Goal: Task Accomplishment & Management: Complete application form

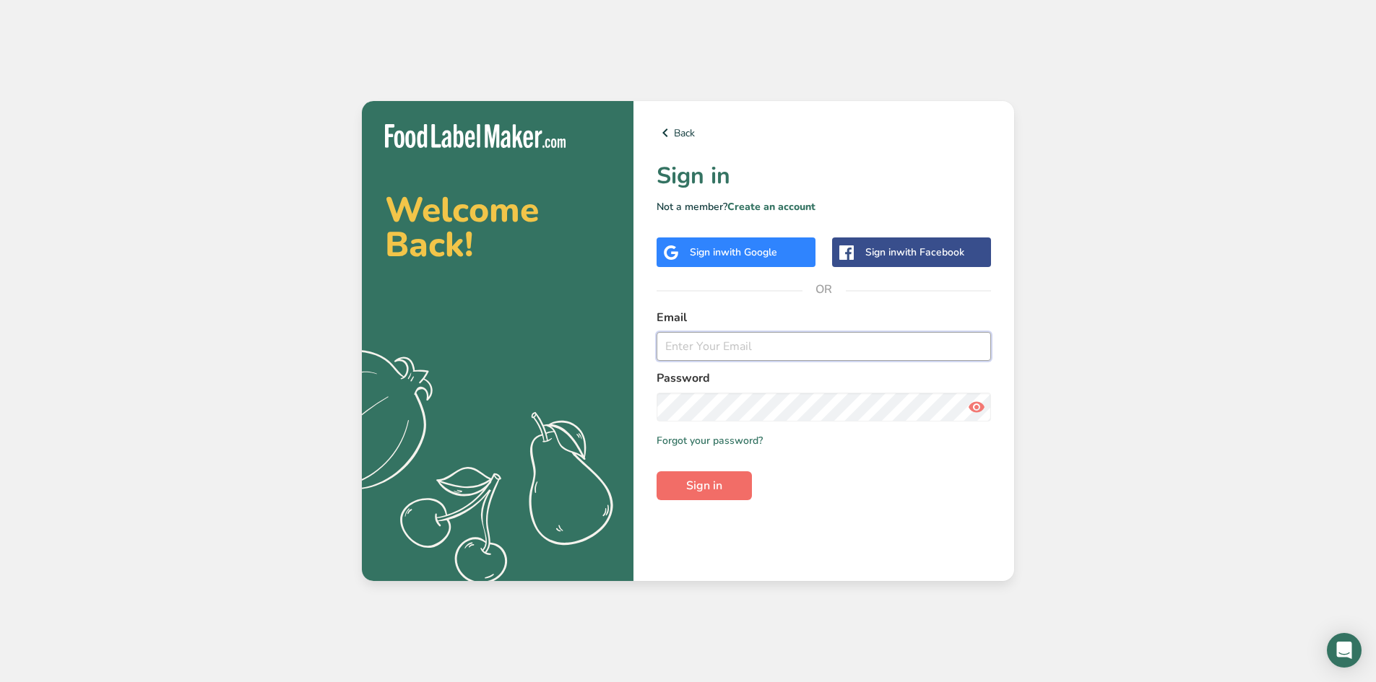
type input "[EMAIL_ADDRESS][DOMAIN_NAME]"
click at [685, 475] on button "Sign in" at bounding box center [703, 486] width 95 height 29
click at [711, 476] on button "Sign in" at bounding box center [703, 486] width 95 height 29
click at [832, 348] on input "[EMAIL_ADDRESS][DOMAIN_NAME]" at bounding box center [823, 346] width 334 height 29
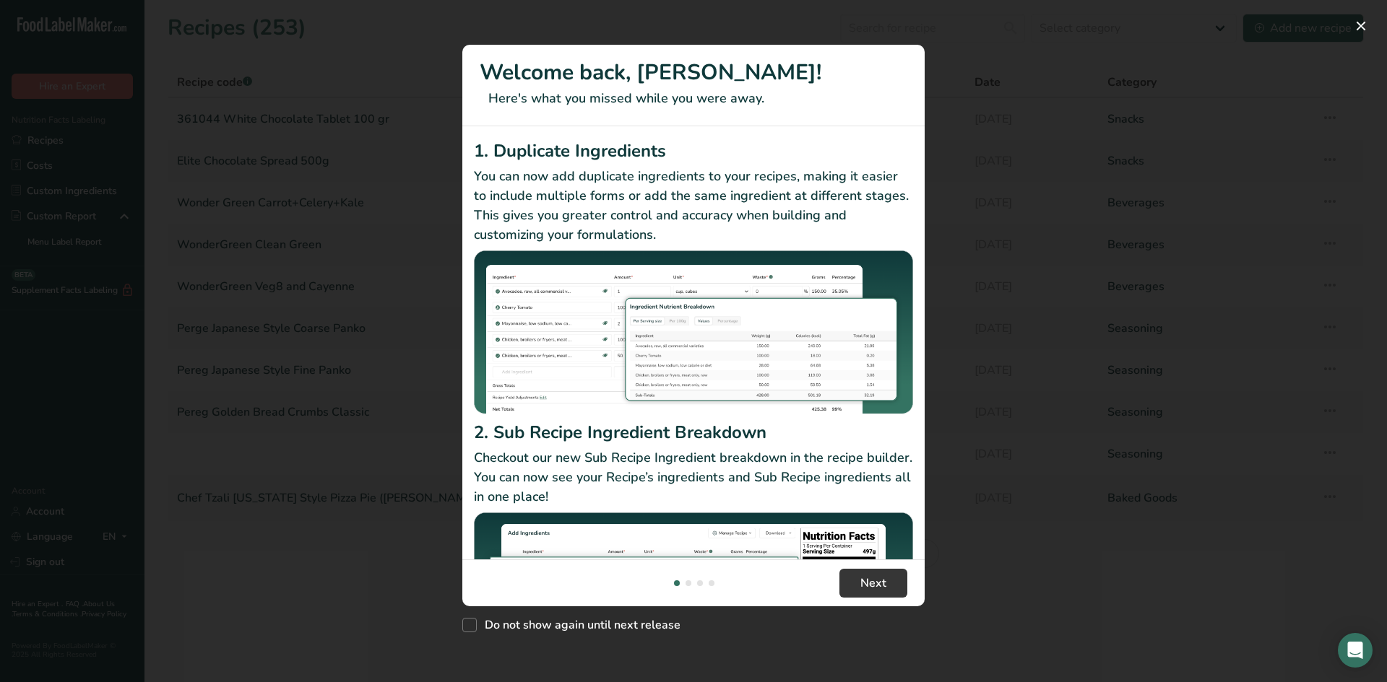
click at [1073, 374] on div "New Features" at bounding box center [693, 341] width 1387 height 682
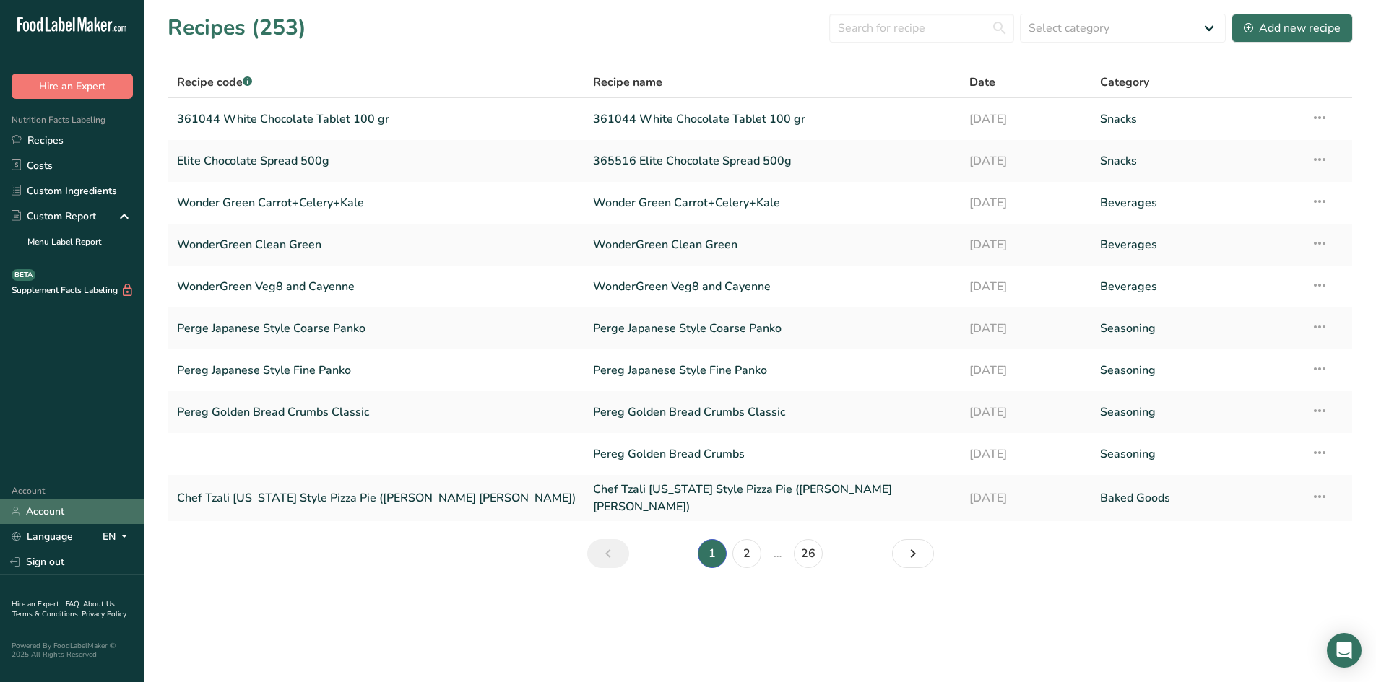
click at [58, 503] on link "Account" at bounding box center [72, 511] width 144 height 25
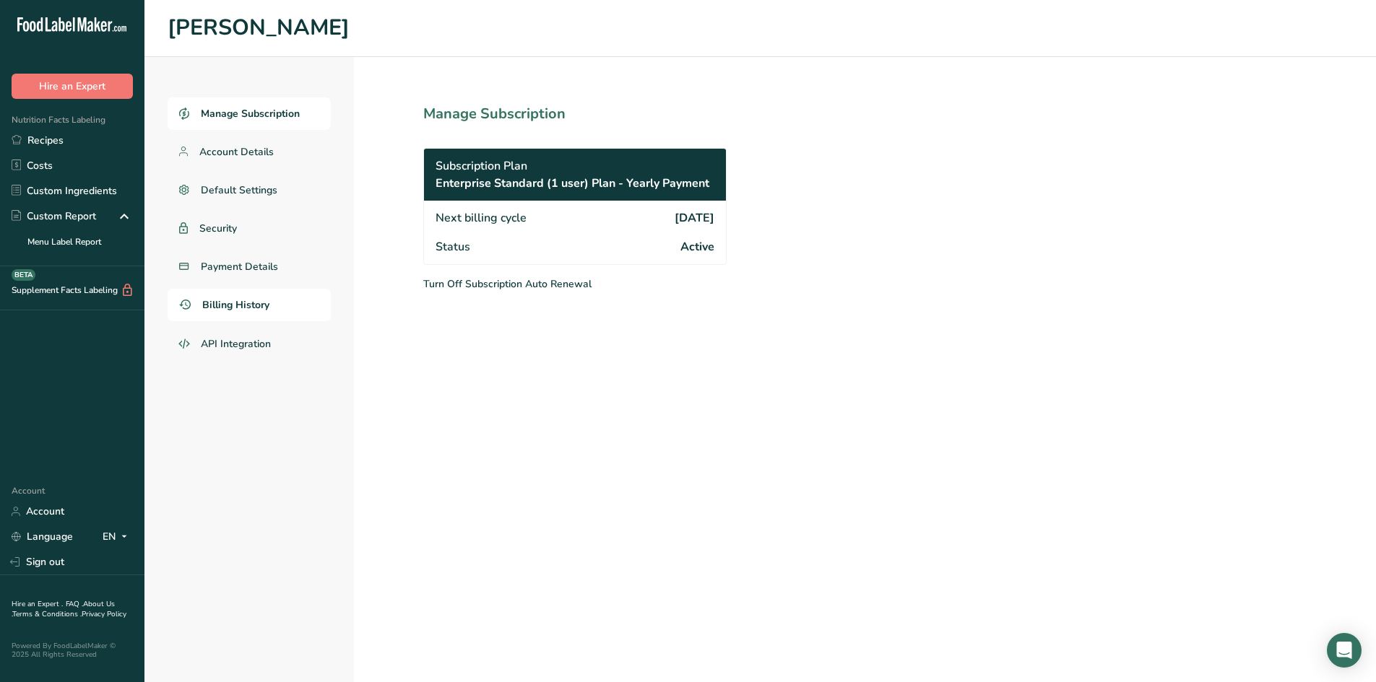
click at [227, 303] on span "Billing History" at bounding box center [235, 305] width 67 height 15
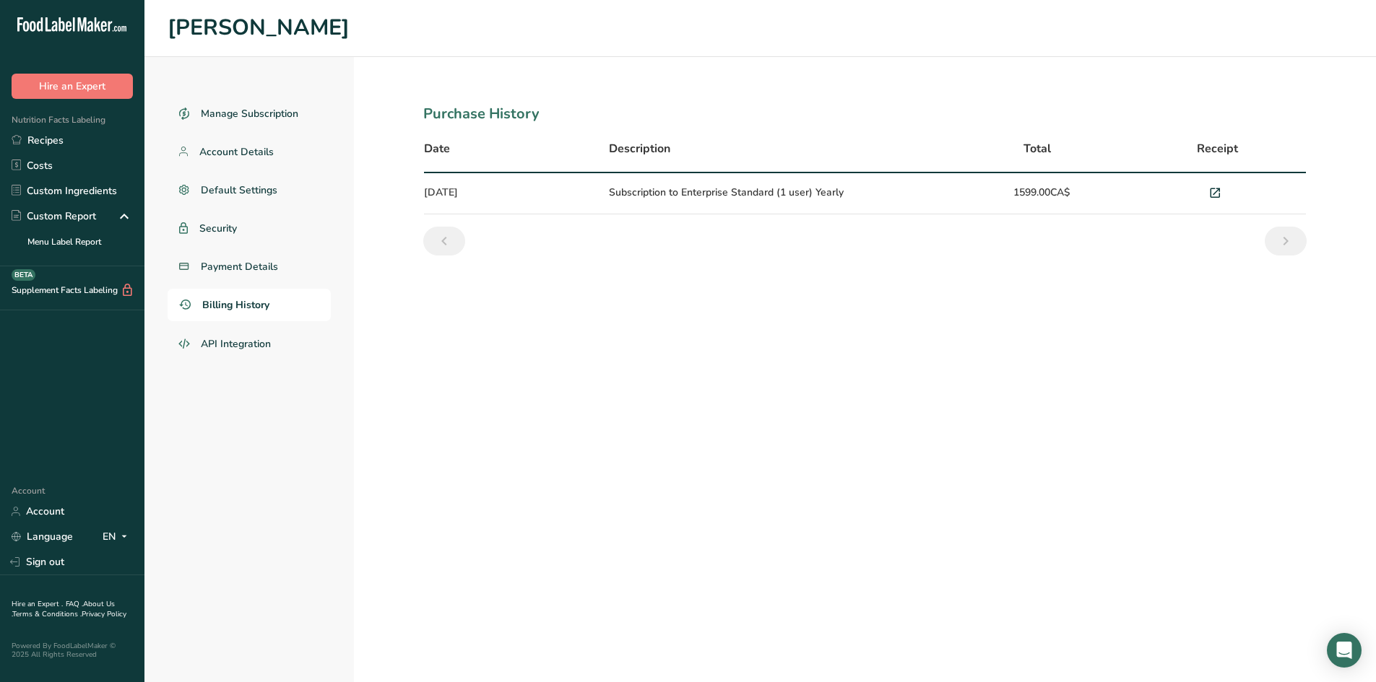
click at [669, 197] on td "Subscription to Enterprise Standard (1 user) Yearly" at bounding box center [776, 193] width 352 height 41
click at [885, 191] on td "Subscription to Enterprise Standard (1 user) Yearly" at bounding box center [776, 193] width 352 height 41
click at [1218, 193] on icon at bounding box center [1214, 193] width 13 height 20
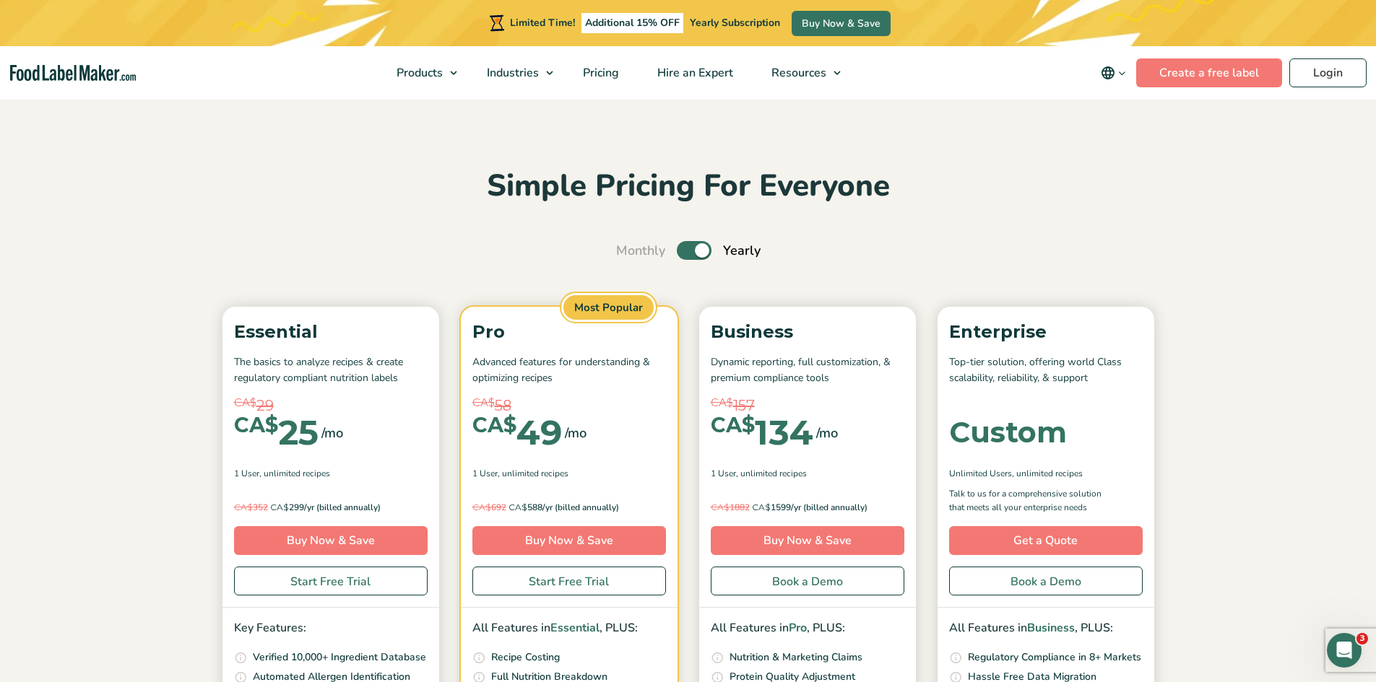
click at [701, 249] on label "Toggle" at bounding box center [694, 250] width 35 height 19
click at [628, 249] on input "Toggle" at bounding box center [623, 250] width 9 height 9
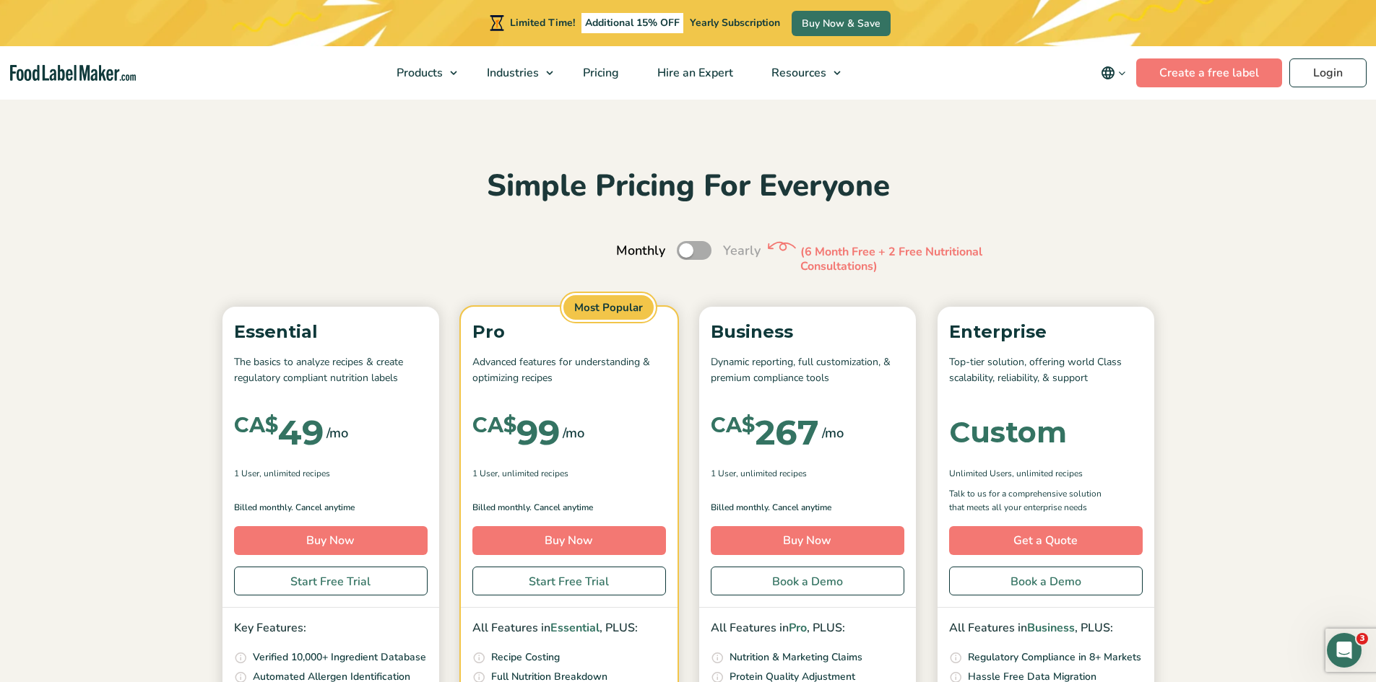
click at [693, 251] on label "Toggle" at bounding box center [694, 250] width 35 height 19
click at [628, 251] on input "Toggle" at bounding box center [623, 250] width 9 height 9
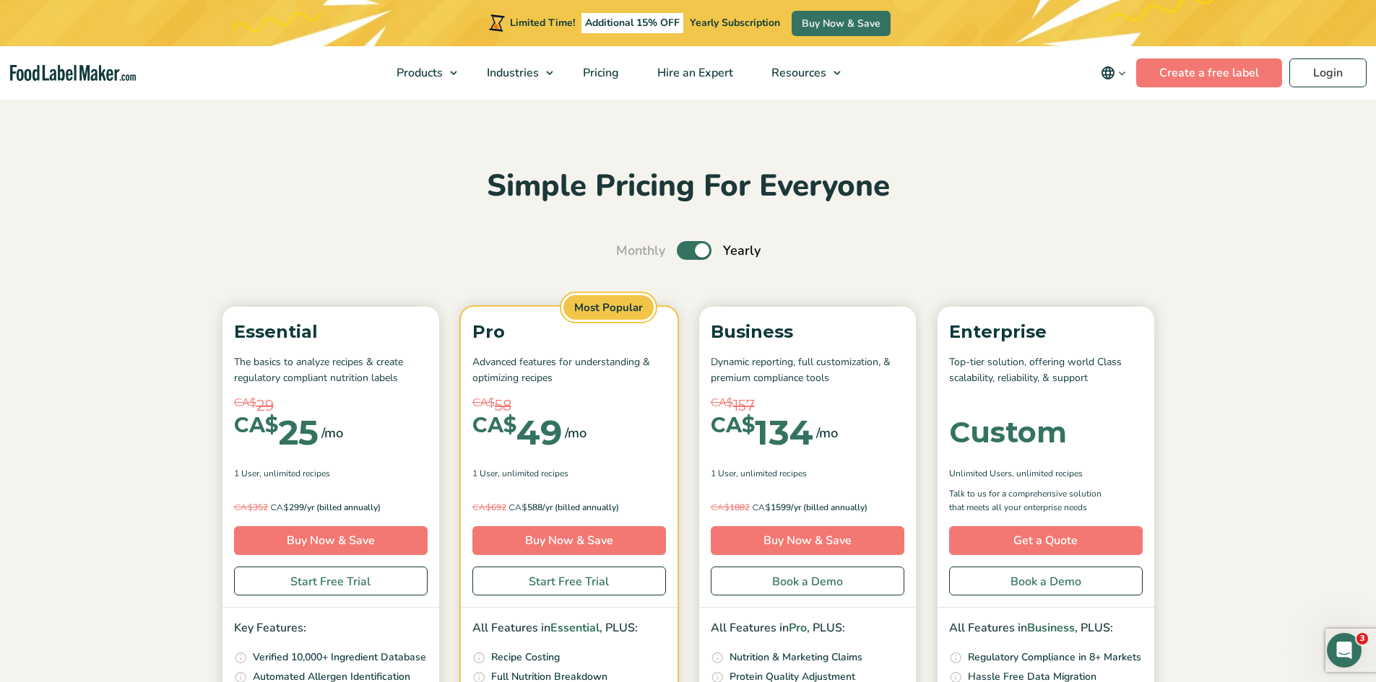
click at [693, 251] on label "Toggle" at bounding box center [694, 250] width 35 height 19
click at [628, 251] on input "Toggle" at bounding box center [623, 250] width 9 height 9
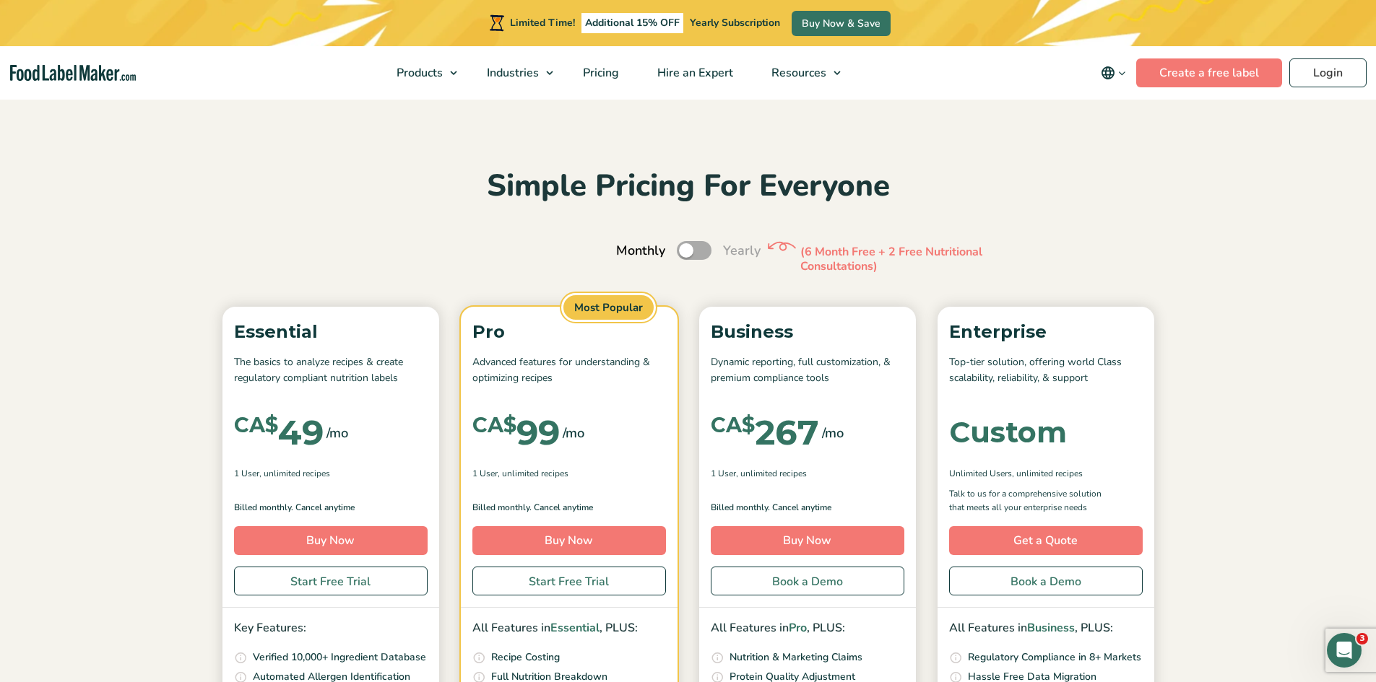
click at [693, 251] on label "Toggle" at bounding box center [694, 250] width 35 height 19
click at [628, 251] on input "Toggle" at bounding box center [623, 250] width 9 height 9
checkbox input "true"
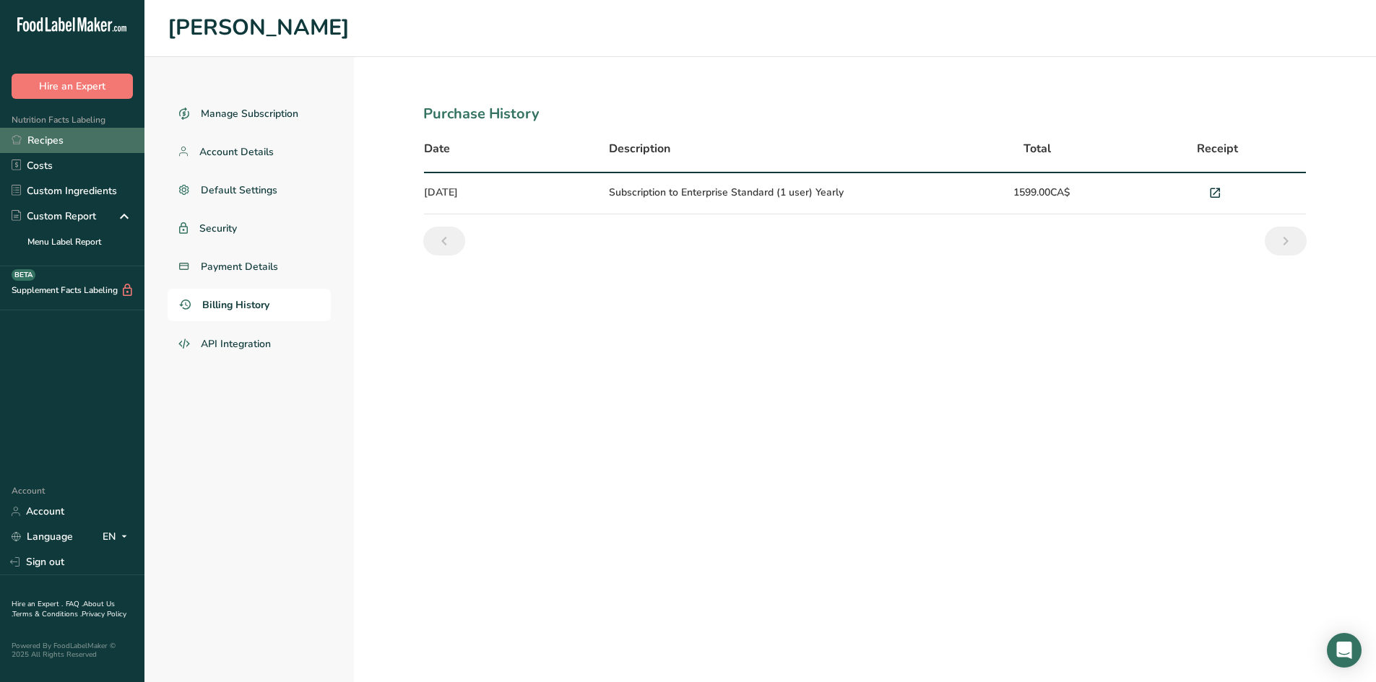
click at [64, 144] on link "Recipes" at bounding box center [72, 140] width 144 height 25
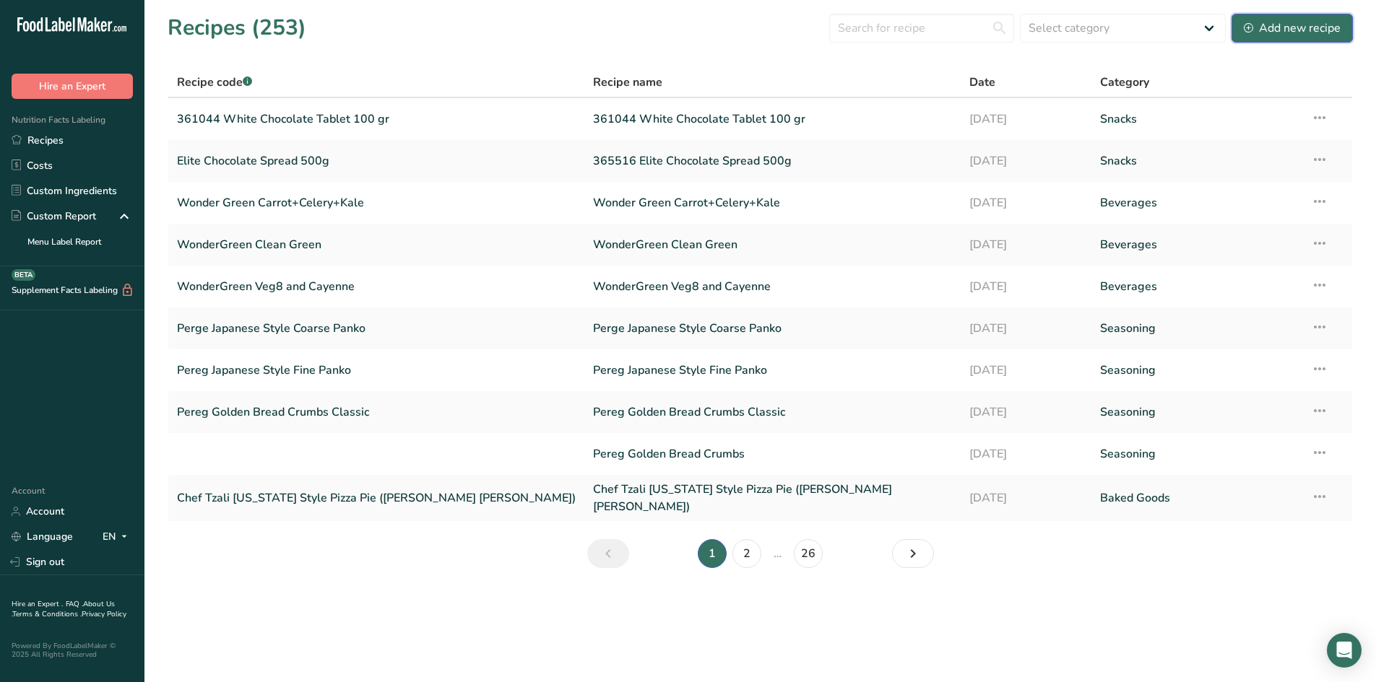
click at [1261, 27] on div "Add new recipe" at bounding box center [1292, 27] width 97 height 17
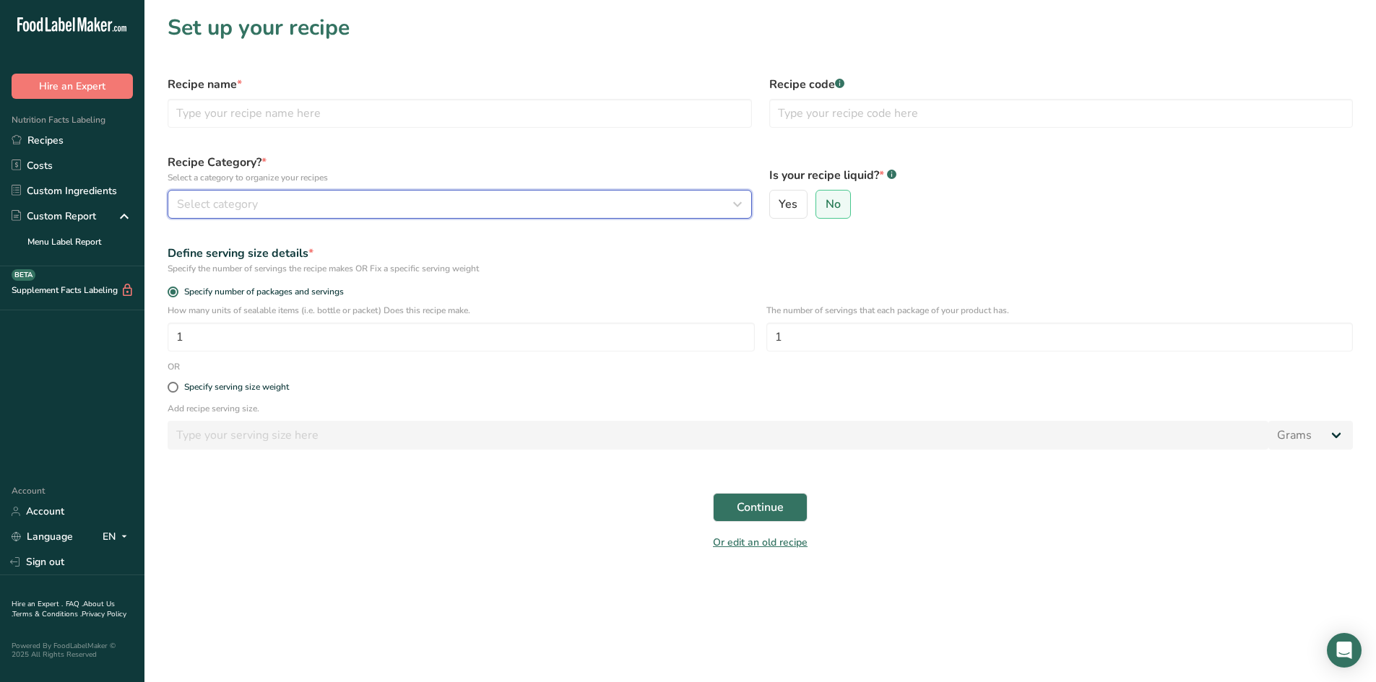
click at [316, 205] on div "Select category" at bounding box center [455, 204] width 557 height 17
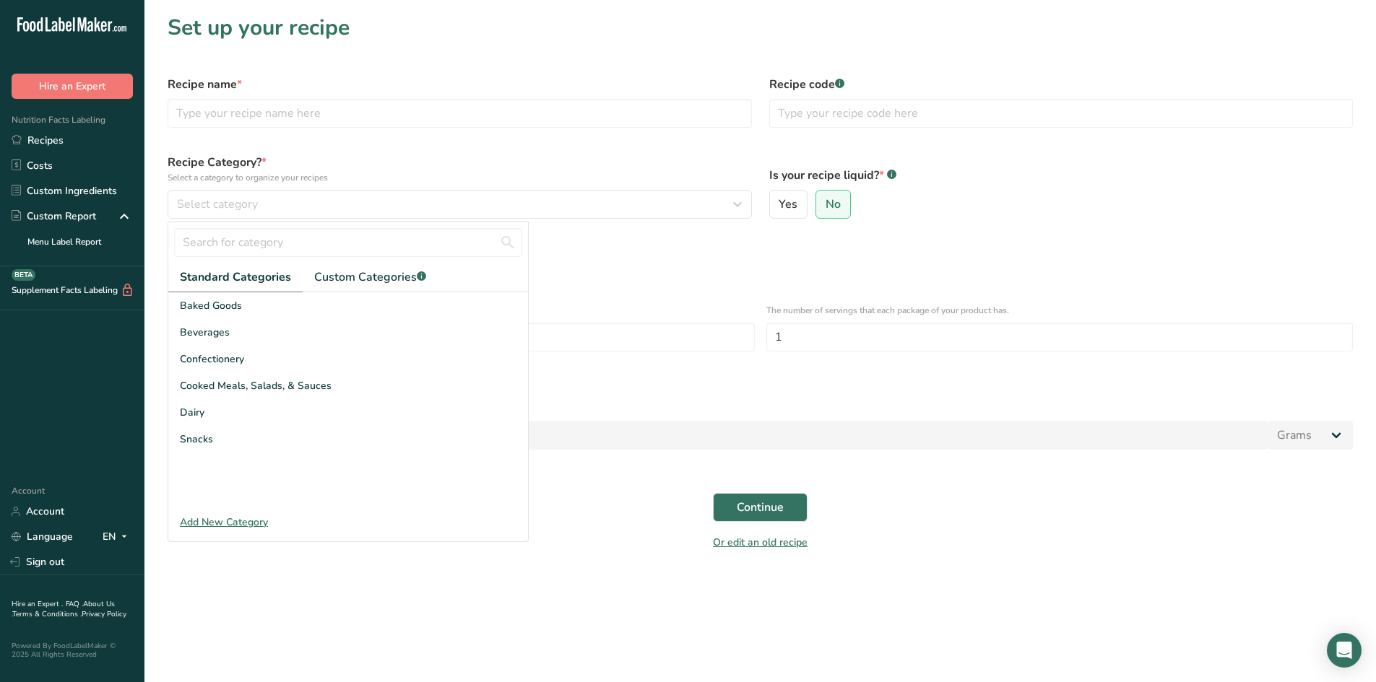
click at [650, 552] on div "Or edit an old recipe" at bounding box center [760, 545] width 1202 height 29
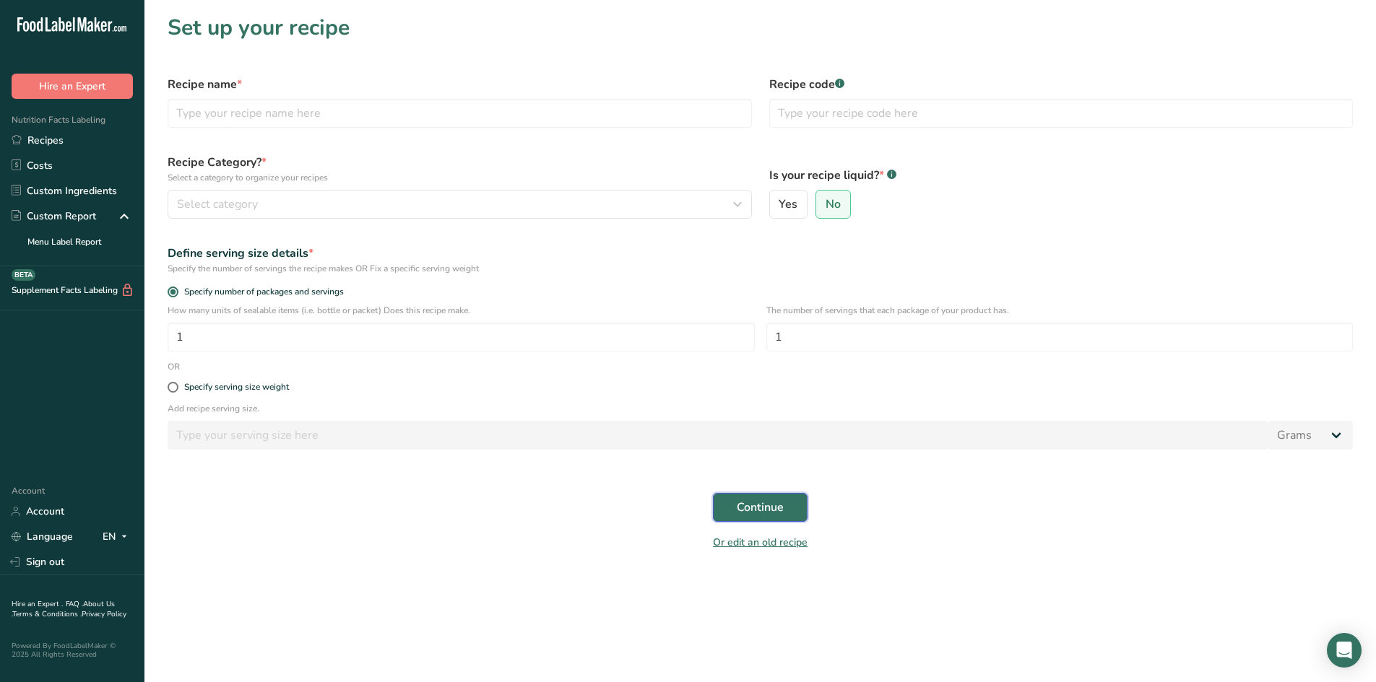
click at [759, 508] on span "Continue" at bounding box center [760, 507] width 47 height 17
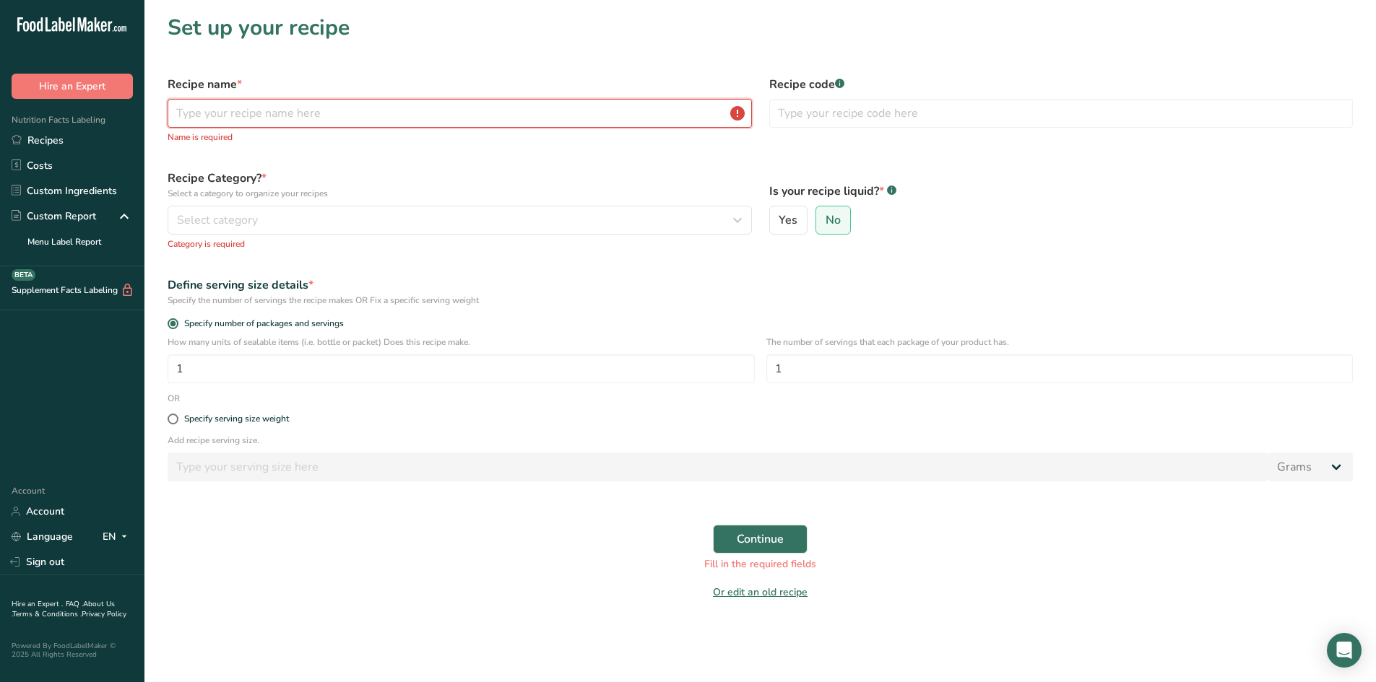
click at [265, 113] on input "text" at bounding box center [460, 113] width 584 height 29
